Goal: Task Accomplishment & Management: Manage account settings

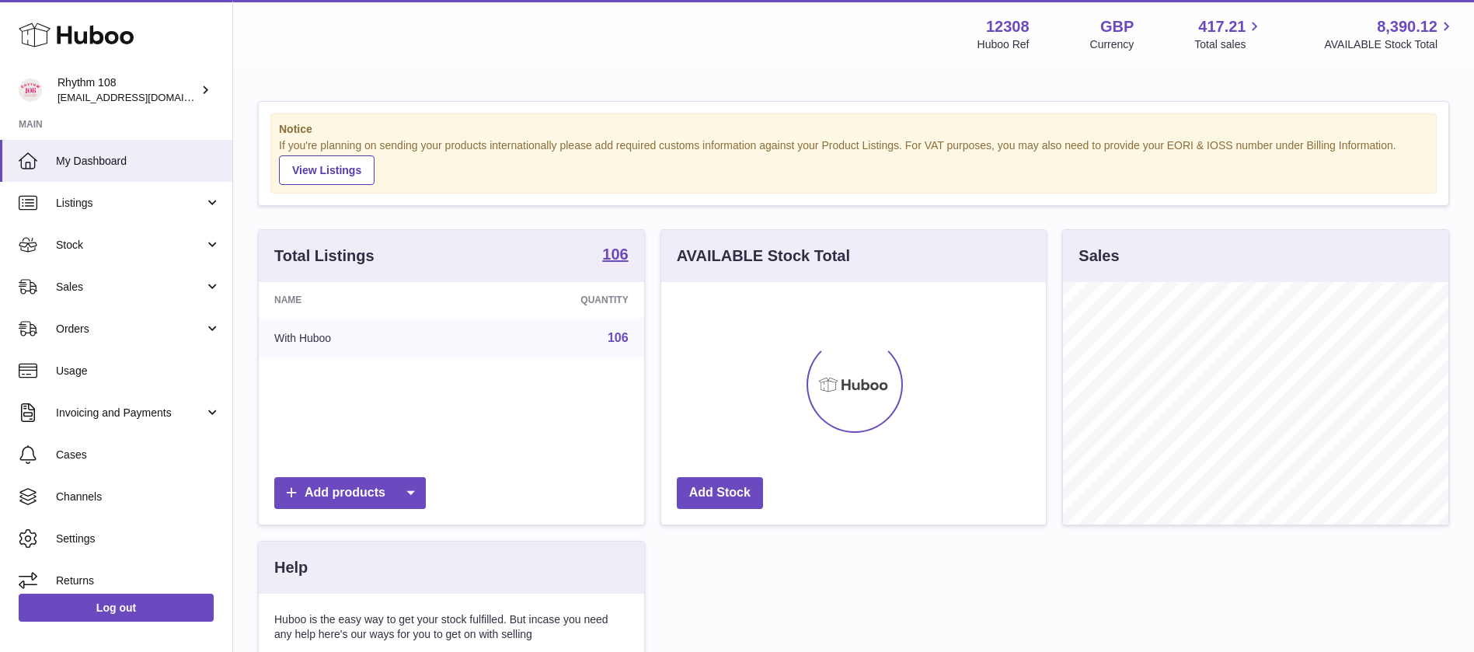
scroll to position [242, 385]
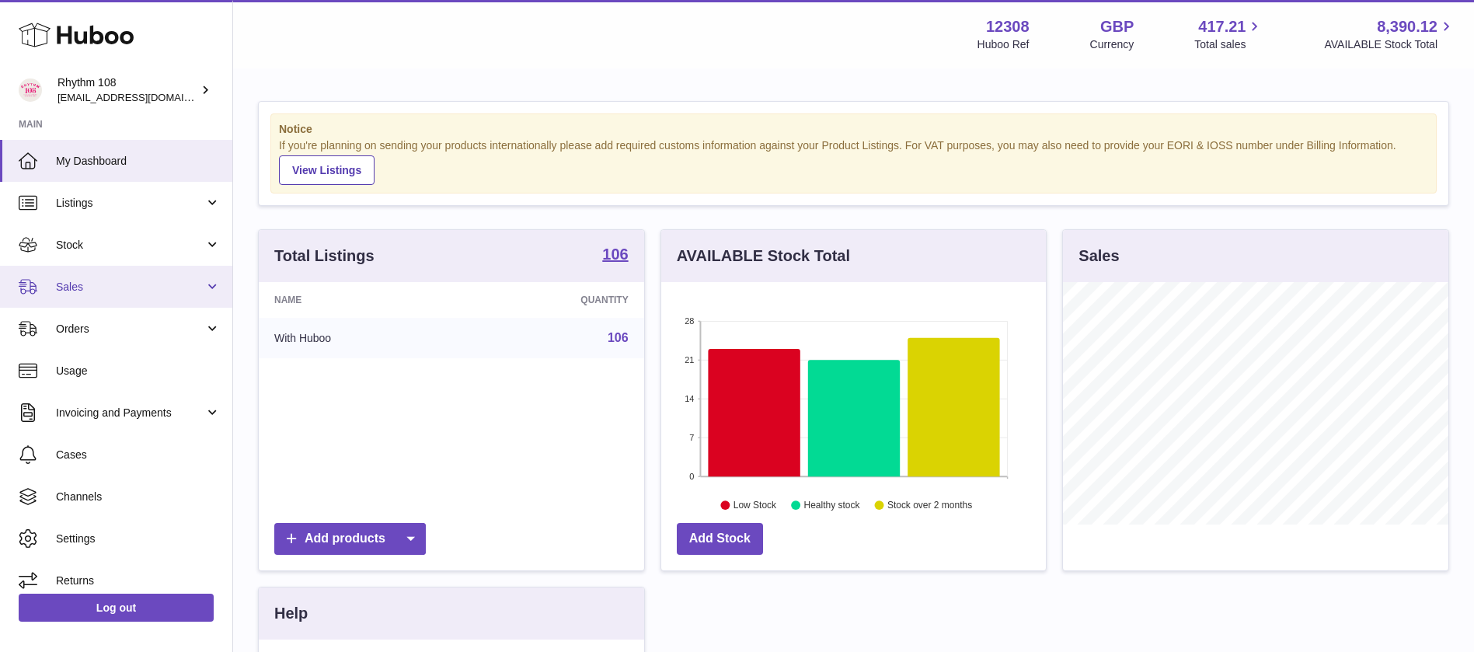
click at [120, 288] on span "Sales" at bounding box center [130, 287] width 148 height 15
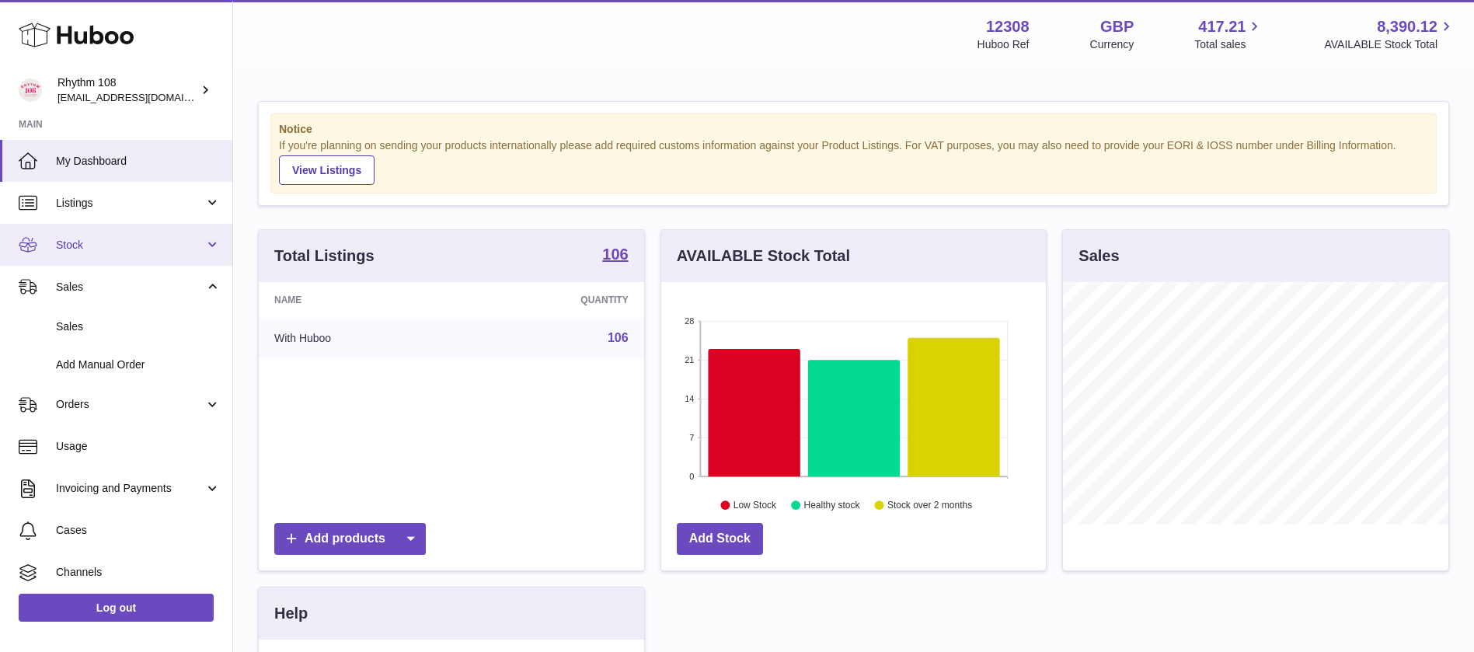
click at [118, 249] on span "Stock" at bounding box center [130, 245] width 148 height 15
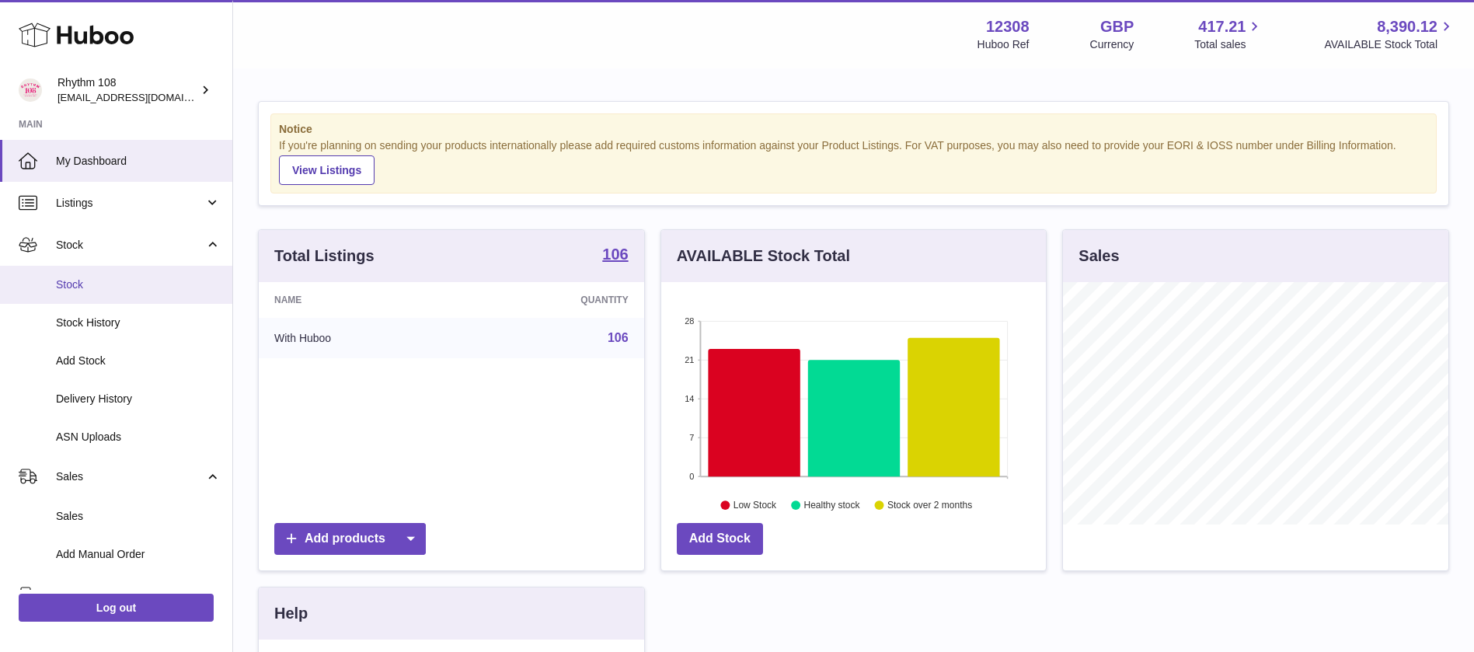
click at [110, 275] on link "Stock" at bounding box center [116, 285] width 232 height 38
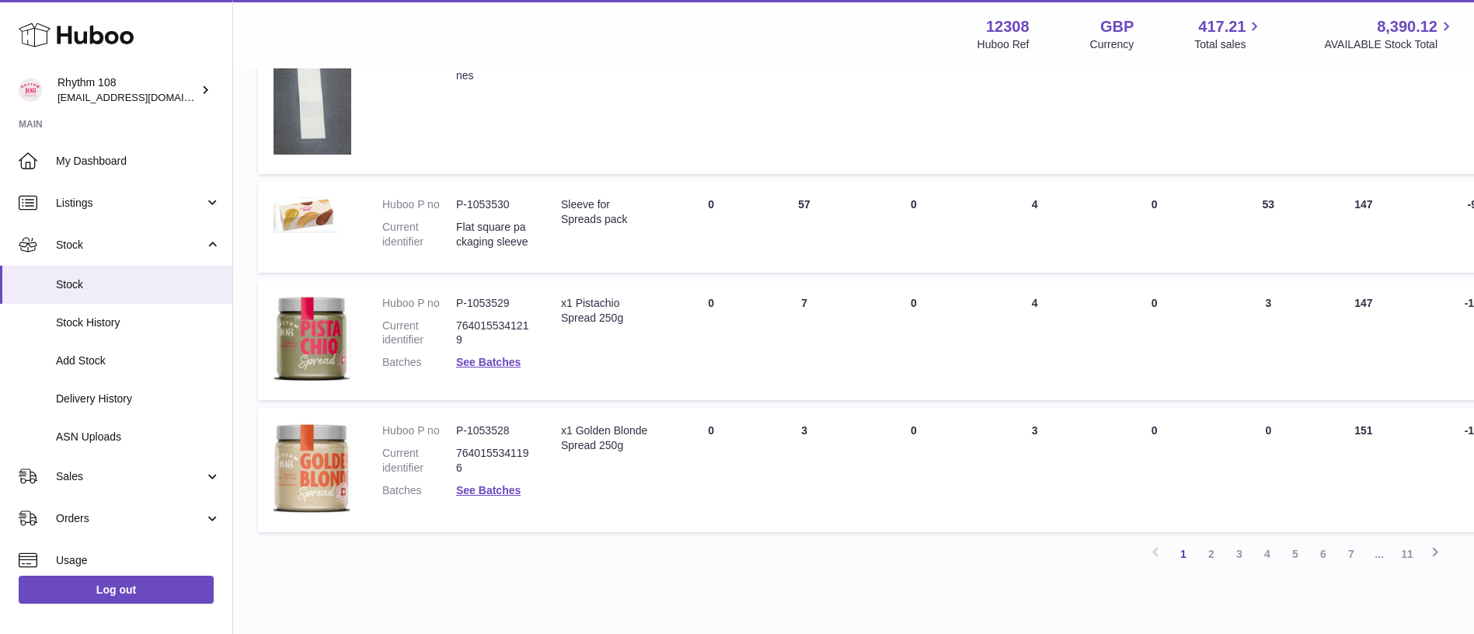
scroll to position [1049, 0]
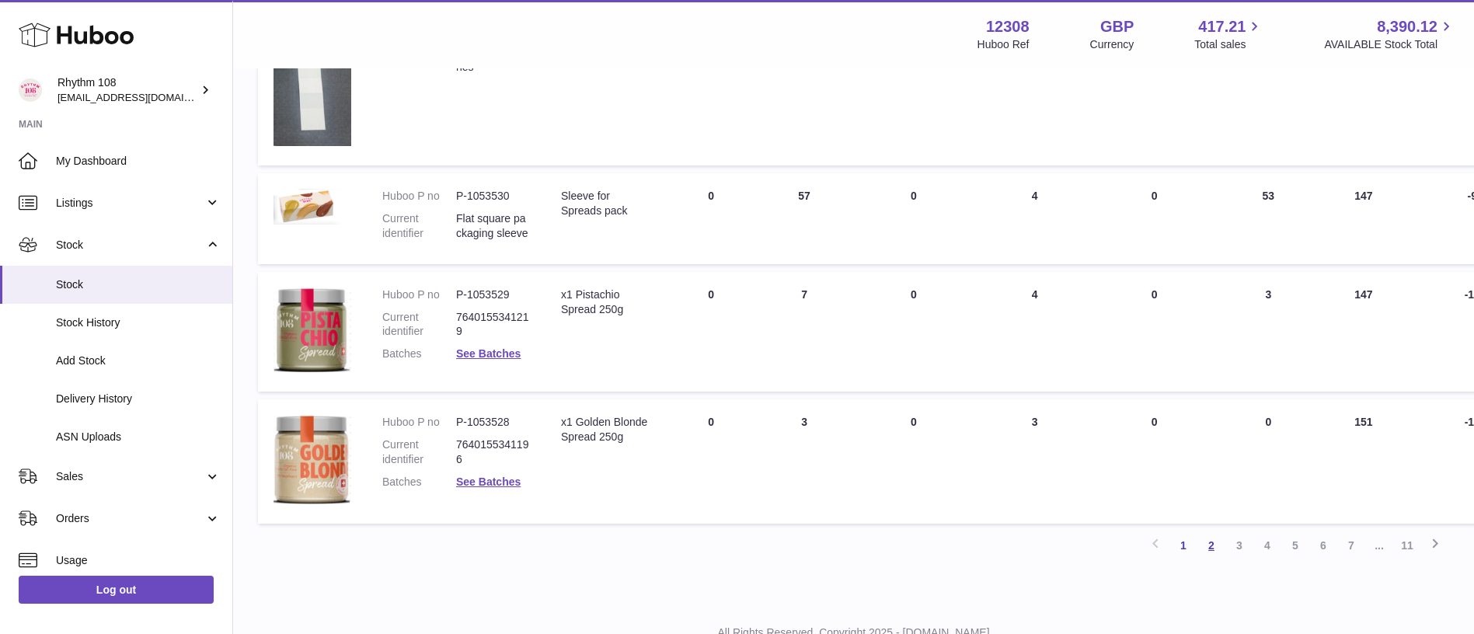
click at [1211, 545] on link "2" at bounding box center [1211, 545] width 28 height 28
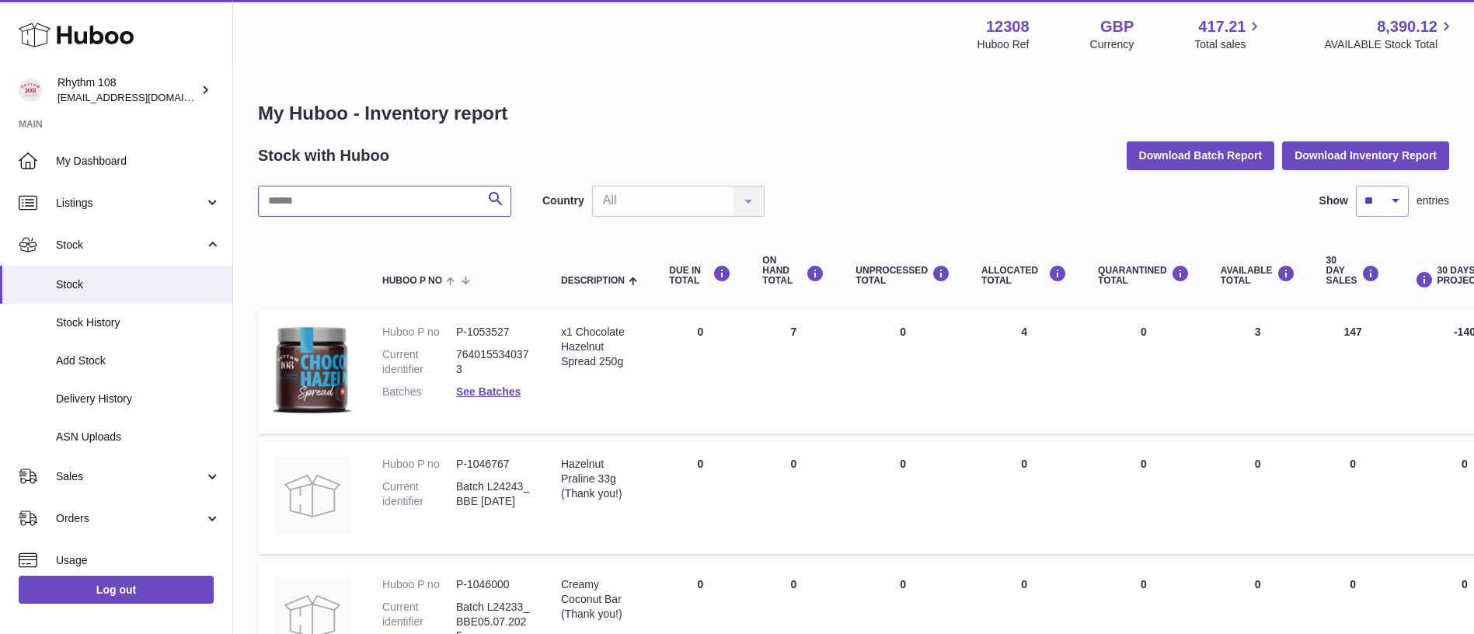
click at [294, 204] on input "text" at bounding box center [384, 201] width 253 height 31
type input "*******"
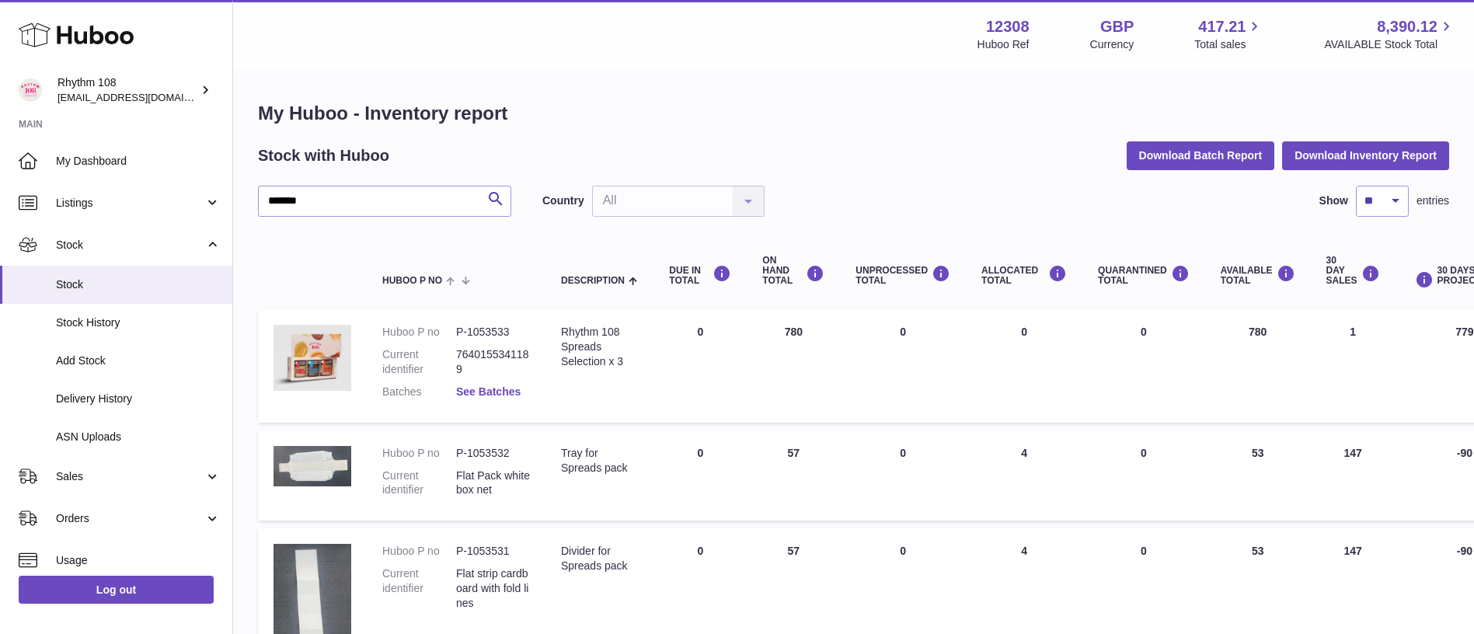
click at [504, 397] on link "See Batches" at bounding box center [488, 391] width 64 height 12
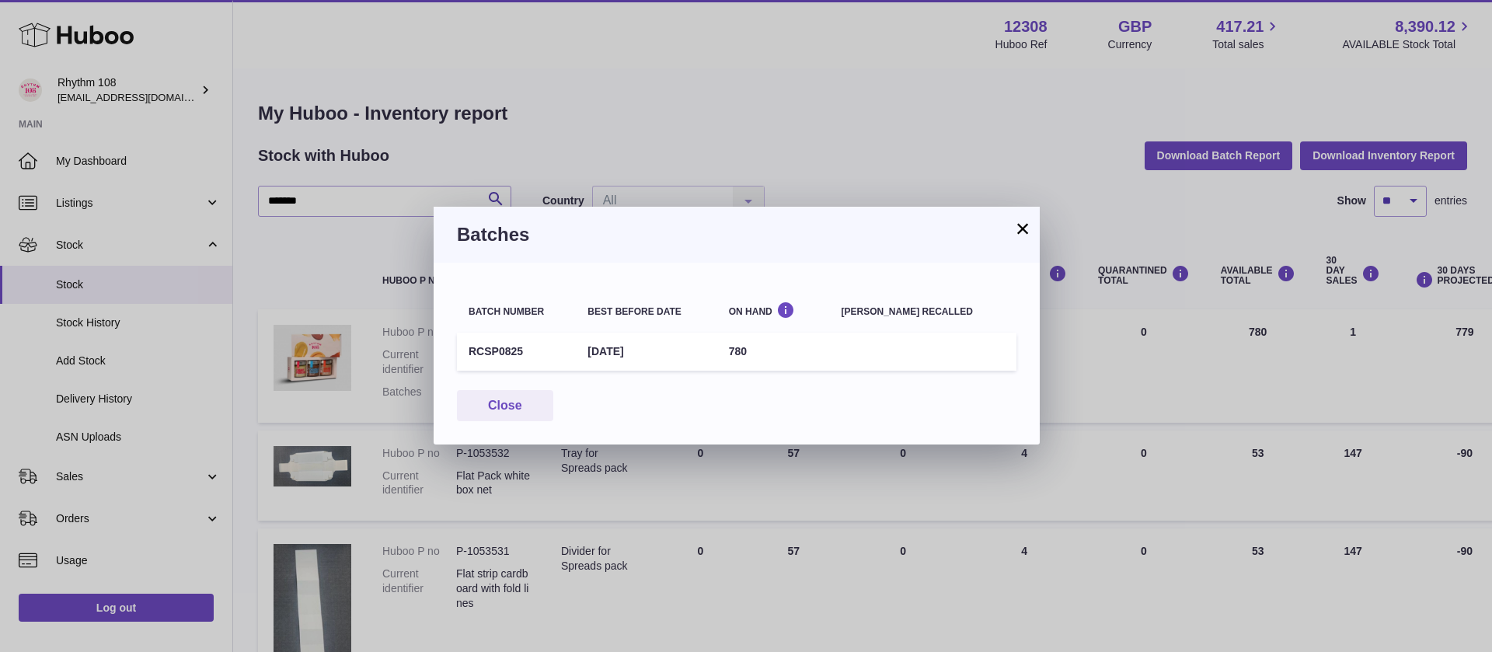
drag, startPoint x: 1016, startPoint y: 230, endPoint x: 962, endPoint y: 248, distance: 57.2
click at [1014, 229] on button "×" at bounding box center [1022, 228] width 19 height 19
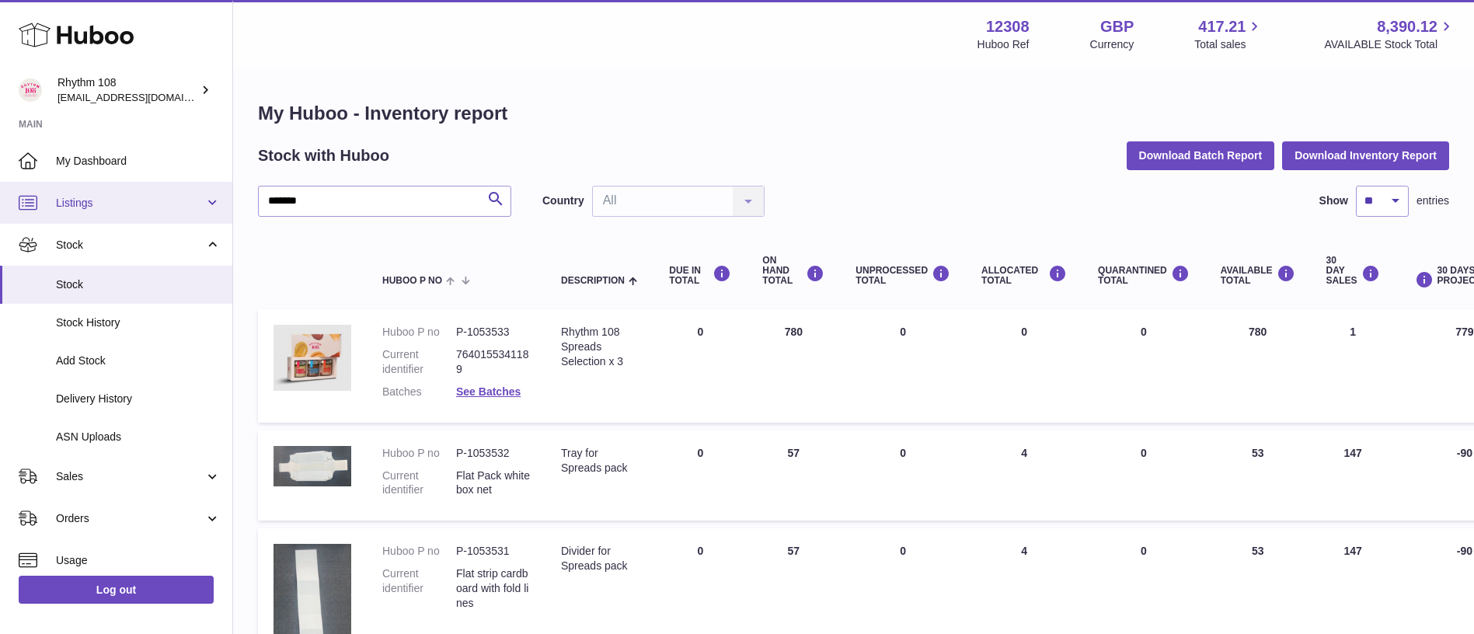
click at [120, 207] on span "Listings" at bounding box center [130, 203] width 148 height 15
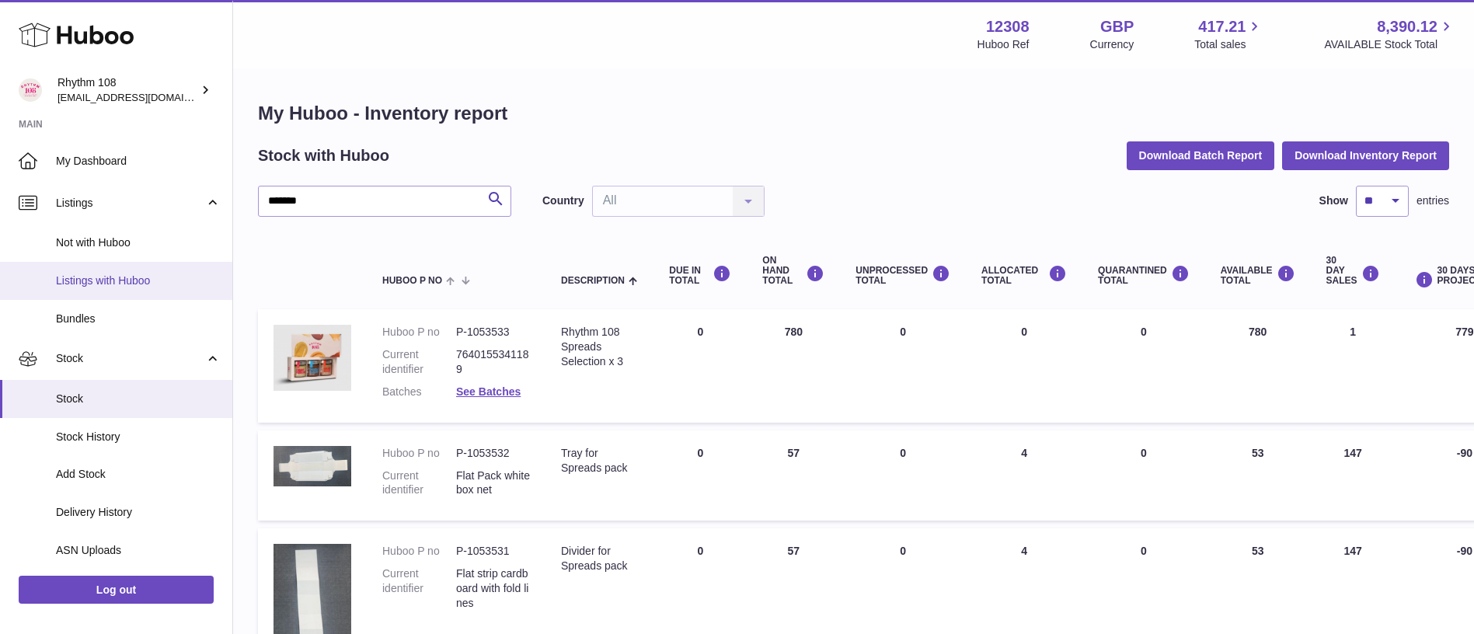
drag, startPoint x: 114, startPoint y: 278, endPoint x: 24, endPoint y: 275, distance: 90.2
click at [113, 279] on span "Listings with Huboo" at bounding box center [138, 280] width 165 height 15
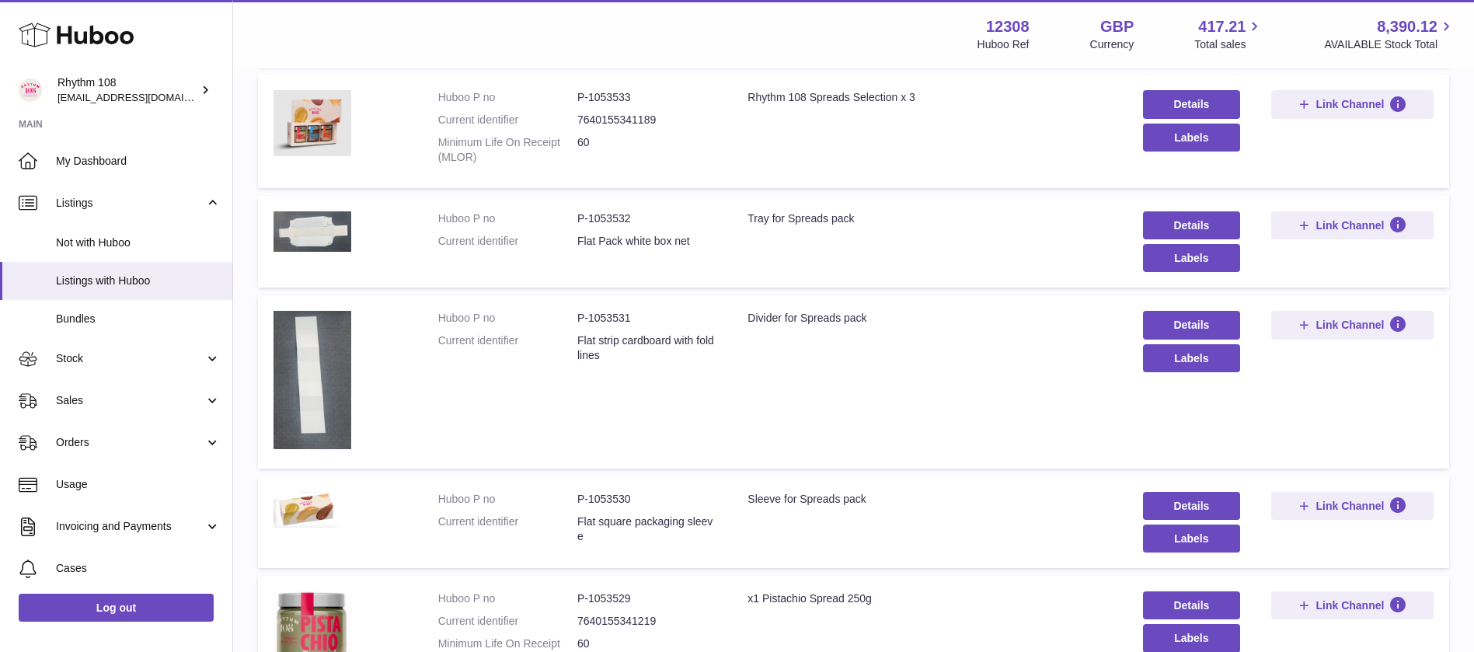
scroll to position [928, 0]
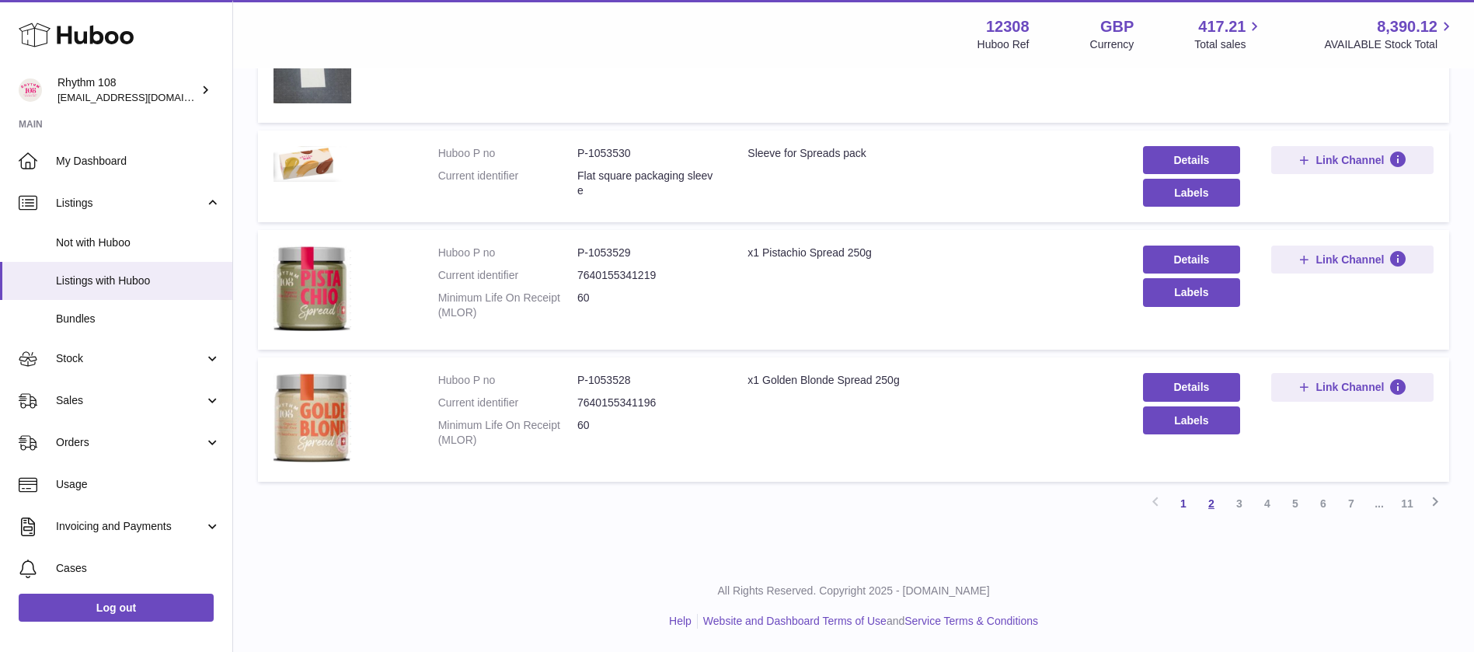
click at [1213, 507] on link "2" at bounding box center [1211, 503] width 28 height 28
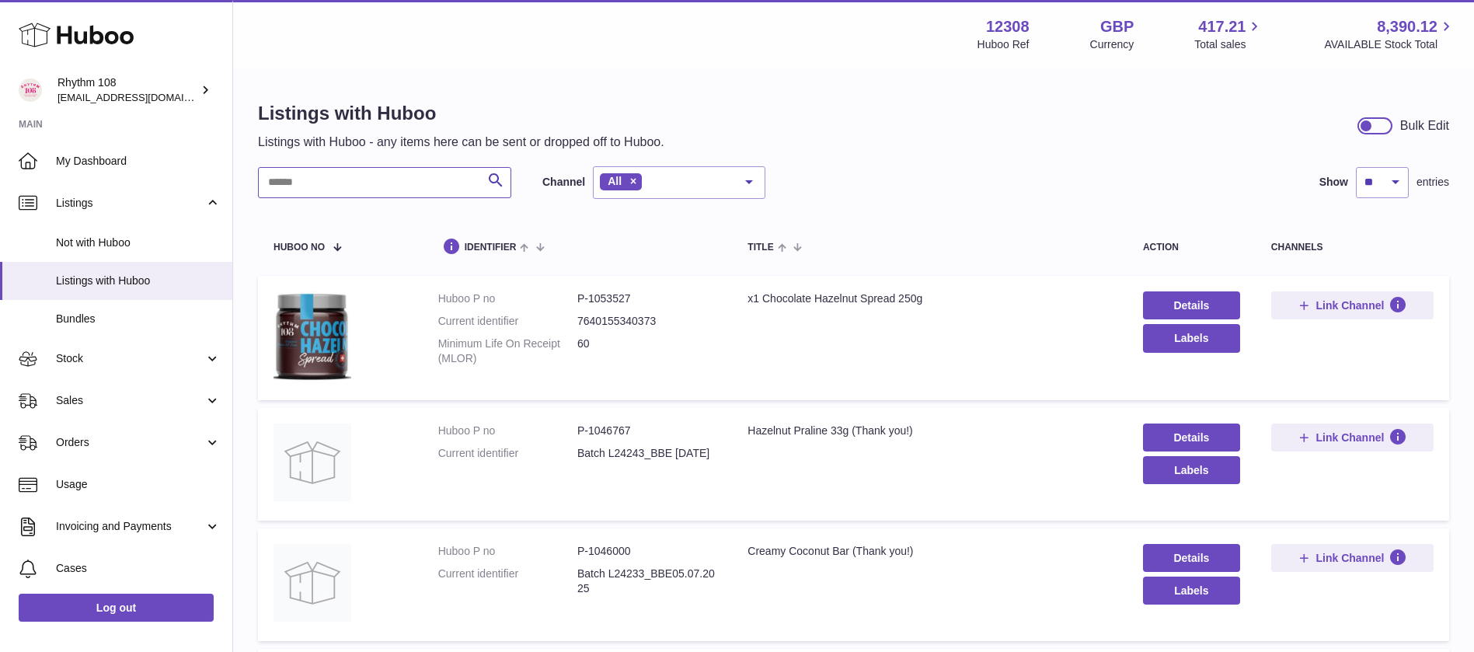
click at [351, 182] on input "text" at bounding box center [384, 182] width 253 height 31
type input "*******"
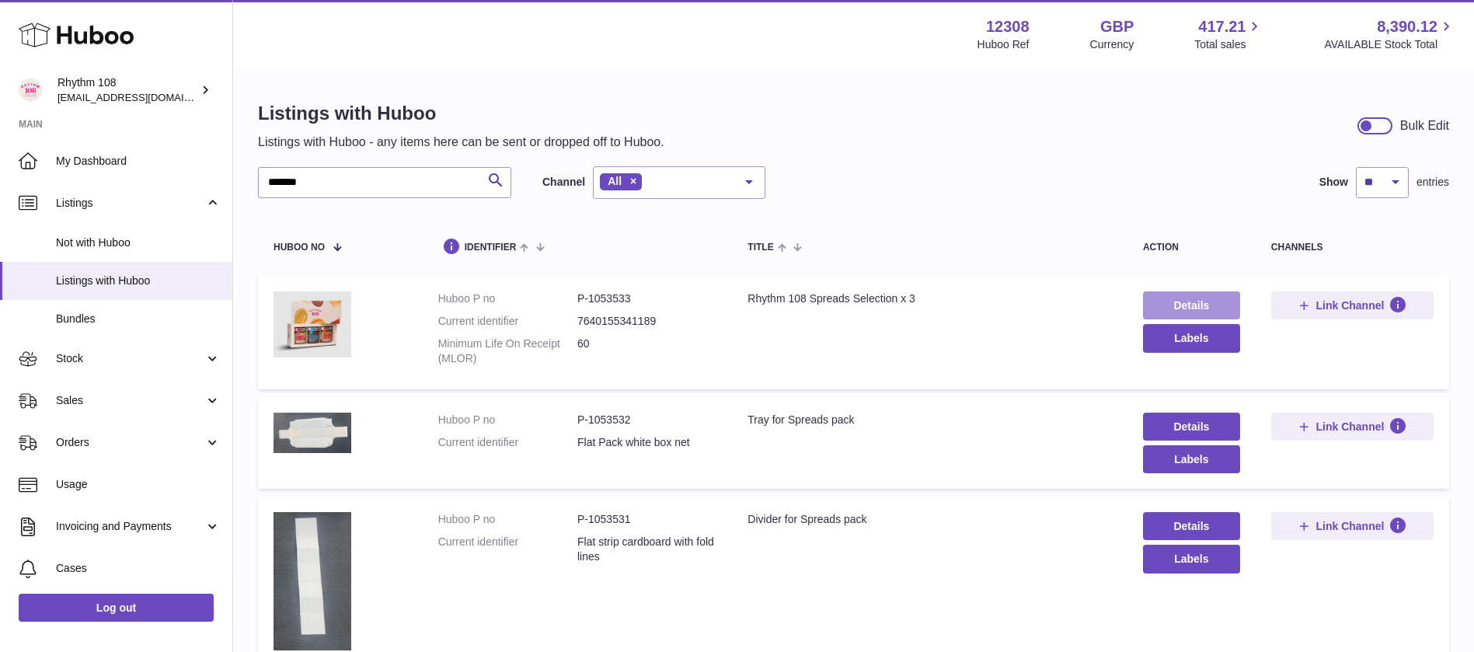
click at [1195, 305] on link "Details" at bounding box center [1191, 305] width 97 height 28
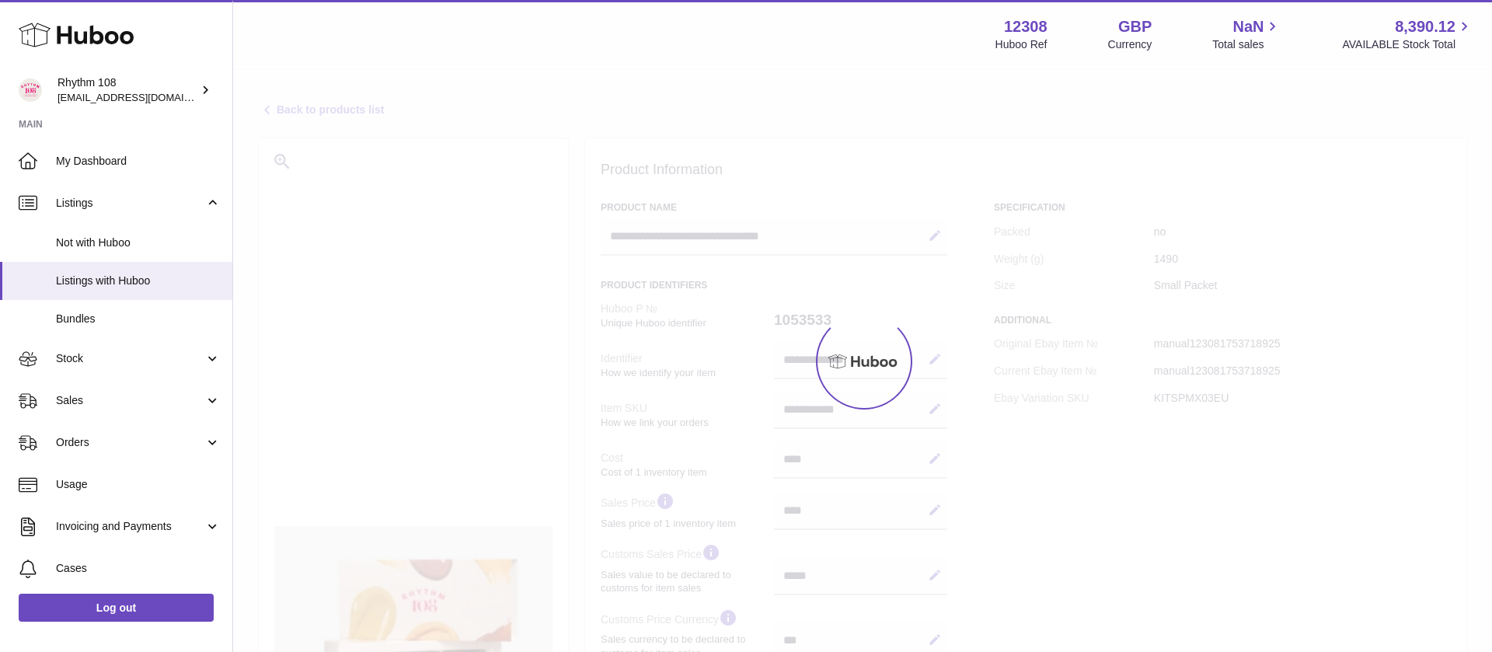
select select
select select "****"
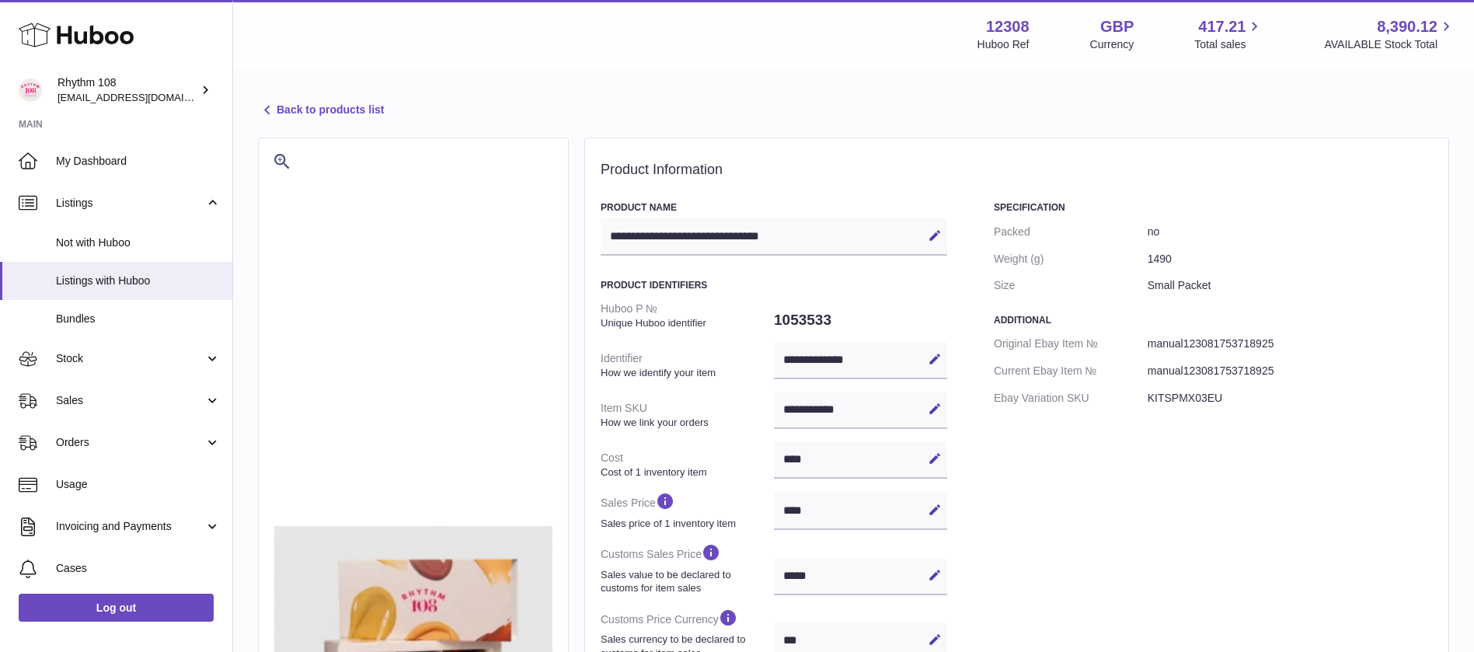
drag, startPoint x: 639, startPoint y: 67, endPoint x: 986, endPoint y: 25, distance: 349.8
click at [640, 67] on div "Menu Huboo 12308 Huboo Ref GBP Currency 417.21 Total sales 8,390.12 AVAILABLE S…" at bounding box center [853, 34] width 1241 height 68
